Goal: Find specific page/section: Find specific page/section

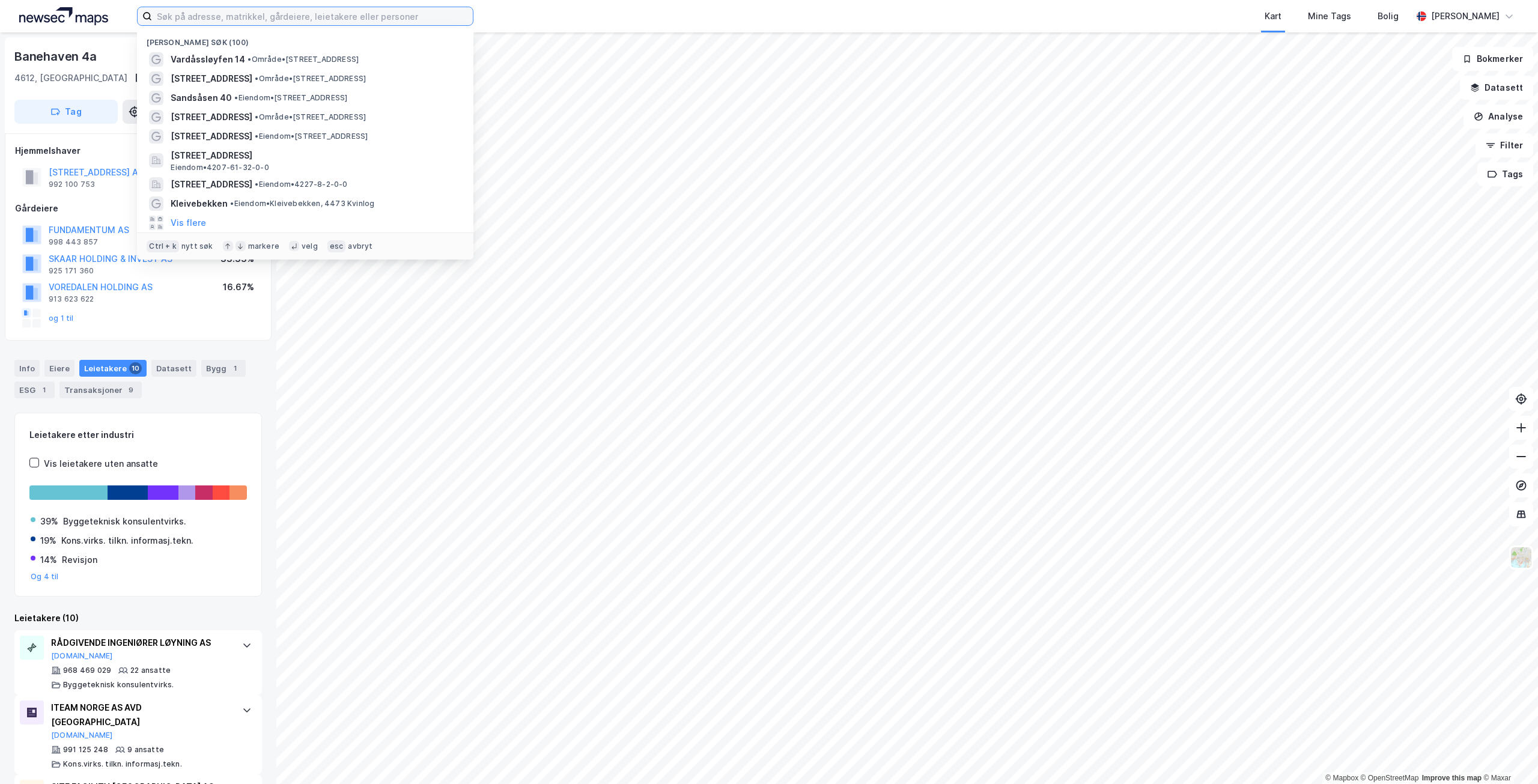
click at [177, 9] on input at bounding box center [312, 17] width 321 height 18
paste input "Krogan 4"
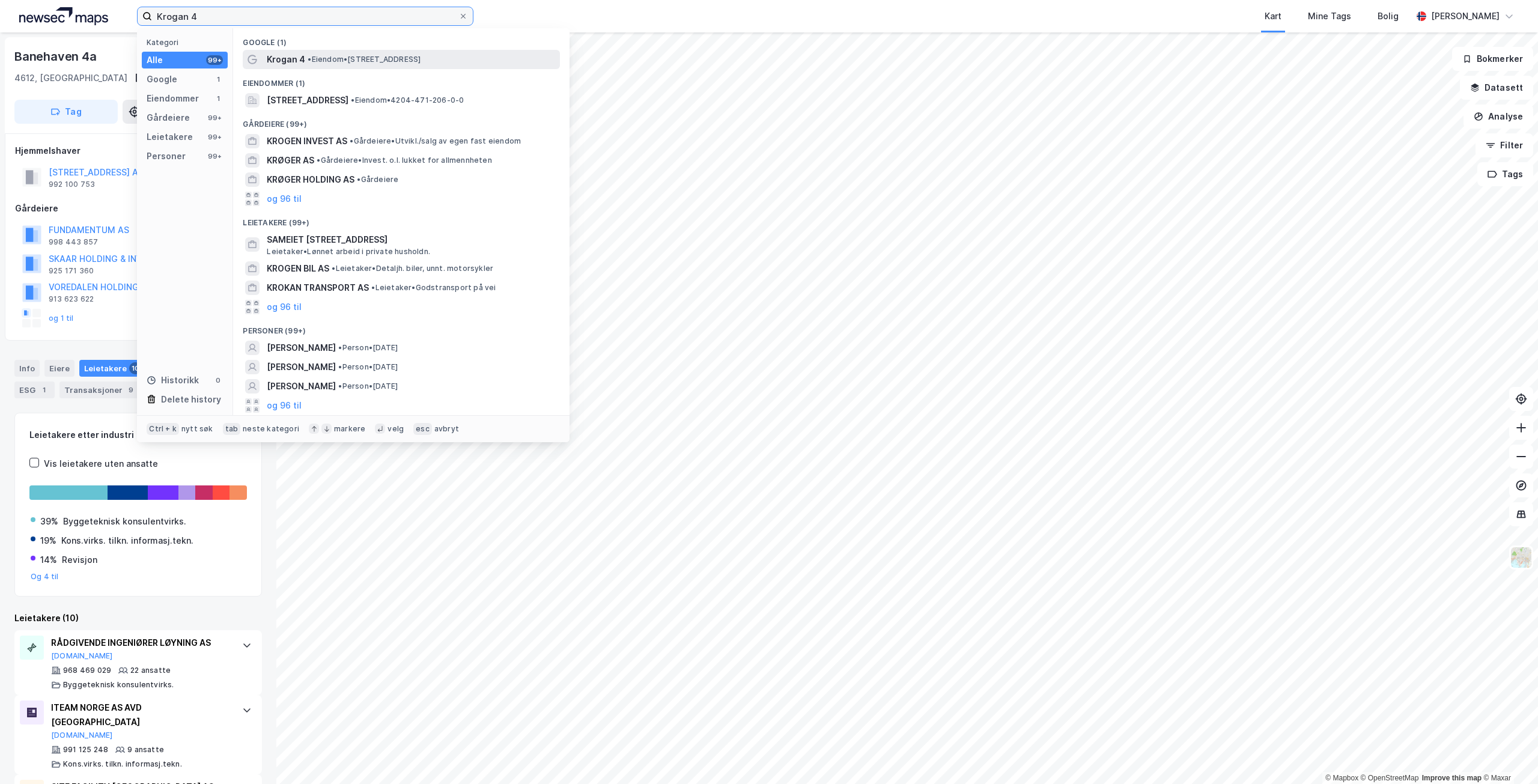
type input "Krogan 4"
click at [303, 65] on span "Krogan 4" at bounding box center [286, 60] width 39 height 15
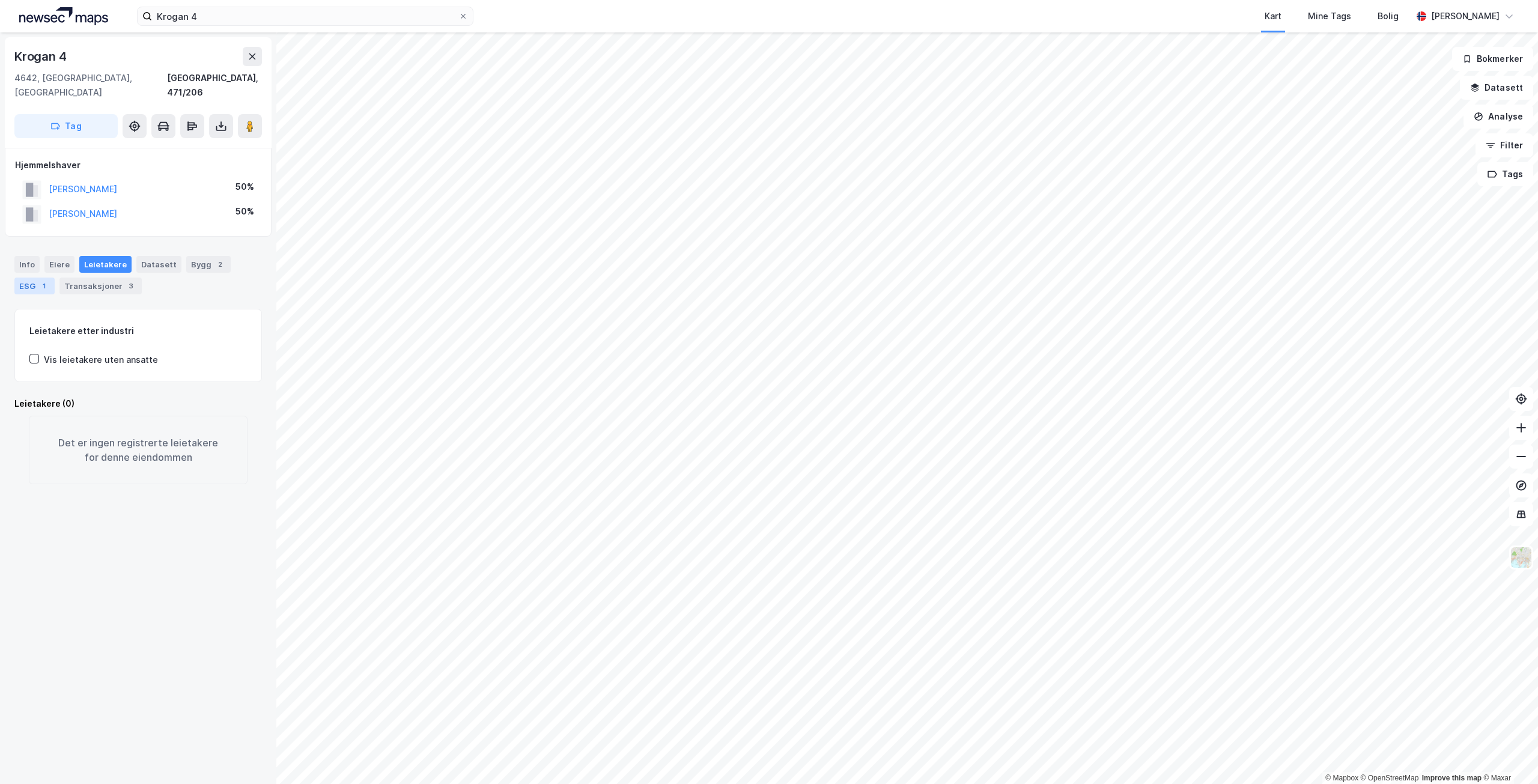
click at [23, 278] on div "ESG 1" at bounding box center [35, 286] width 40 height 17
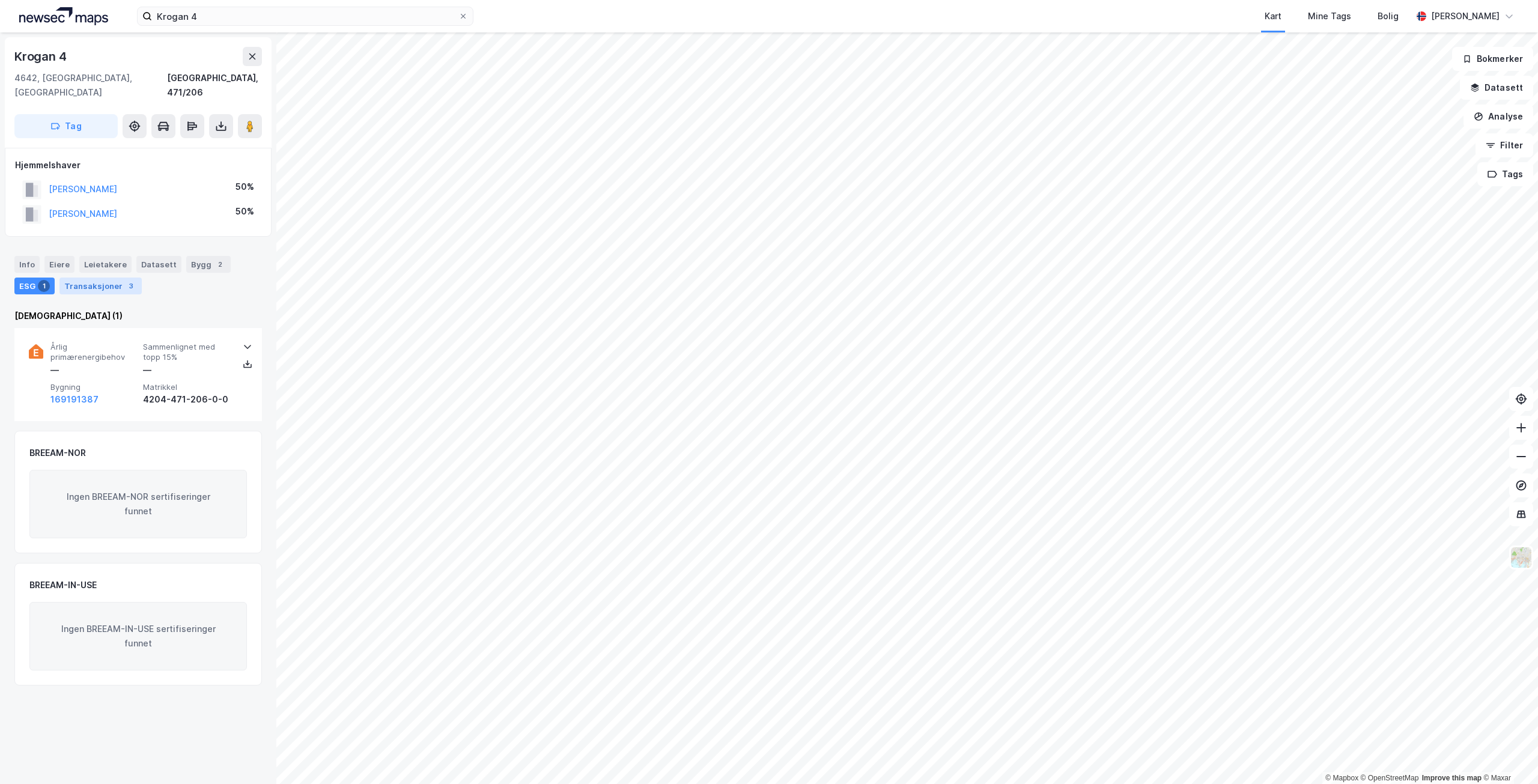
click at [91, 279] on div "Transaksjoner 3" at bounding box center [101, 286] width 83 height 17
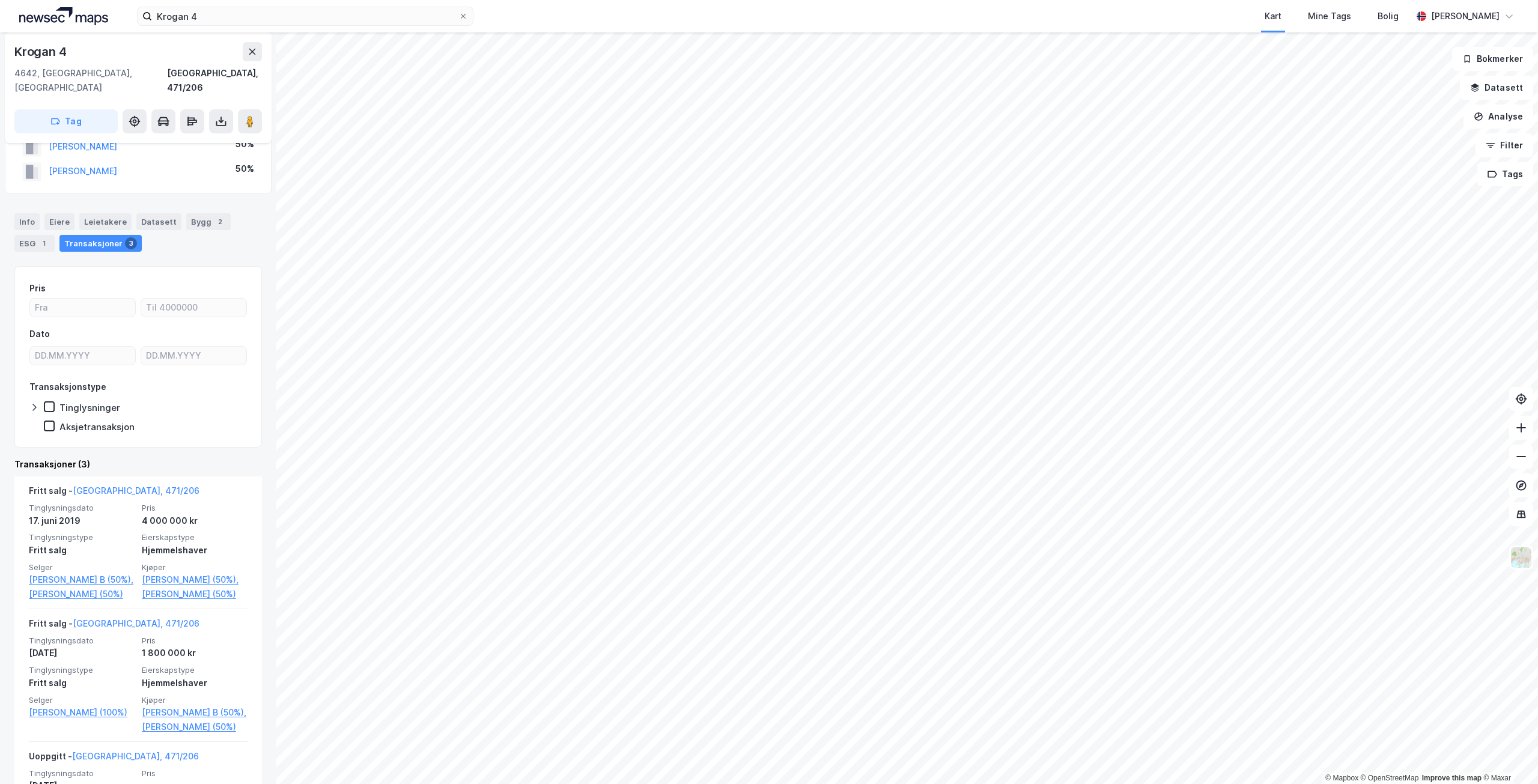
scroll to position [60, 0]
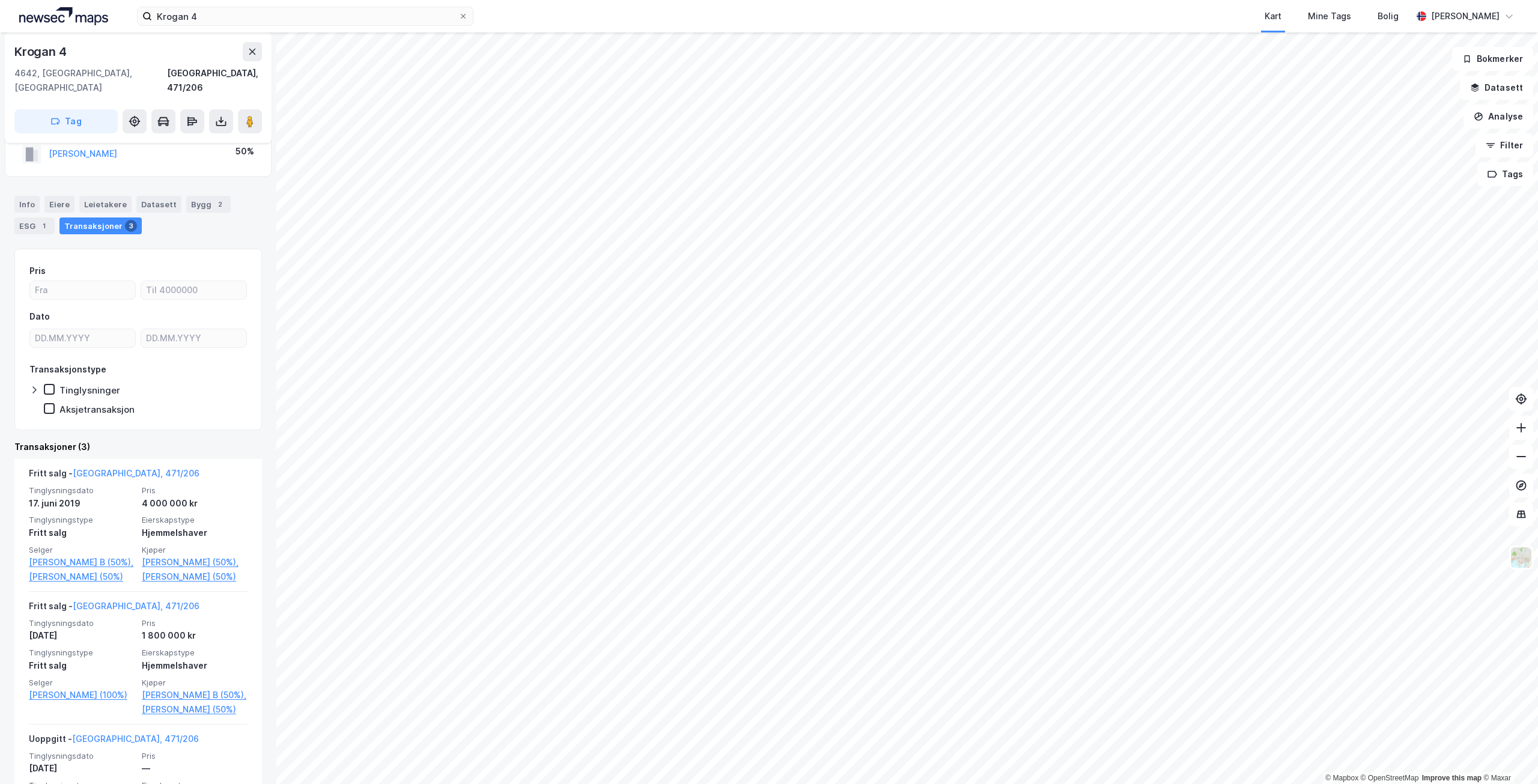
click at [978, 783] on html "Krogan 4 Kart Mine Tags Bolig [PERSON_NAME] © Mapbox © OpenStreetMap Improve th…" at bounding box center [769, 392] width 1538 height 784
